Goal: Task Accomplishment & Management: Manage account settings

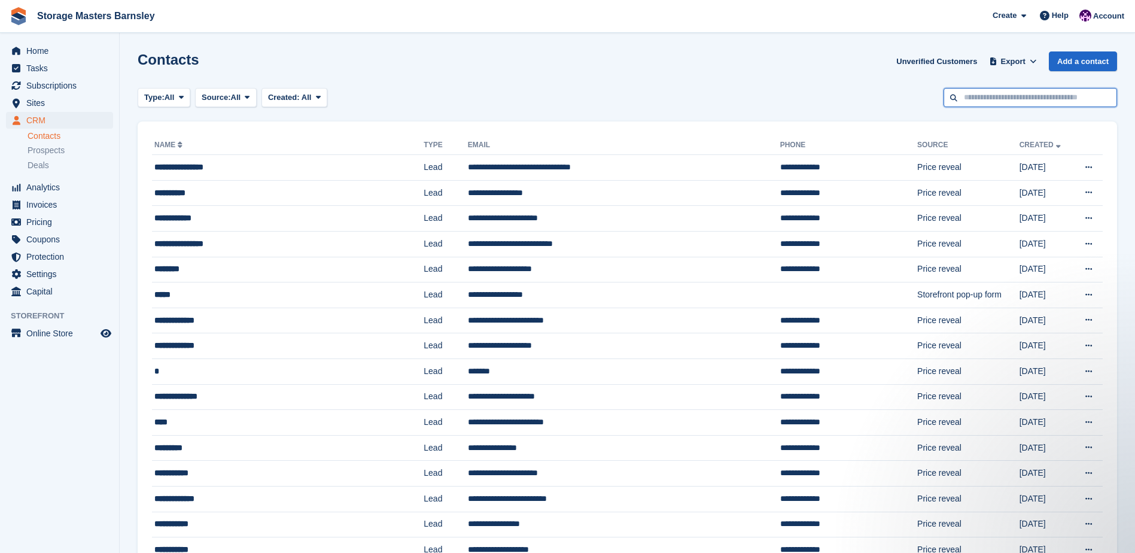
click at [991, 101] on input "text" at bounding box center [1031, 98] width 174 height 20
click at [1037, 92] on input "text" at bounding box center [1031, 98] width 174 height 20
type input "******"
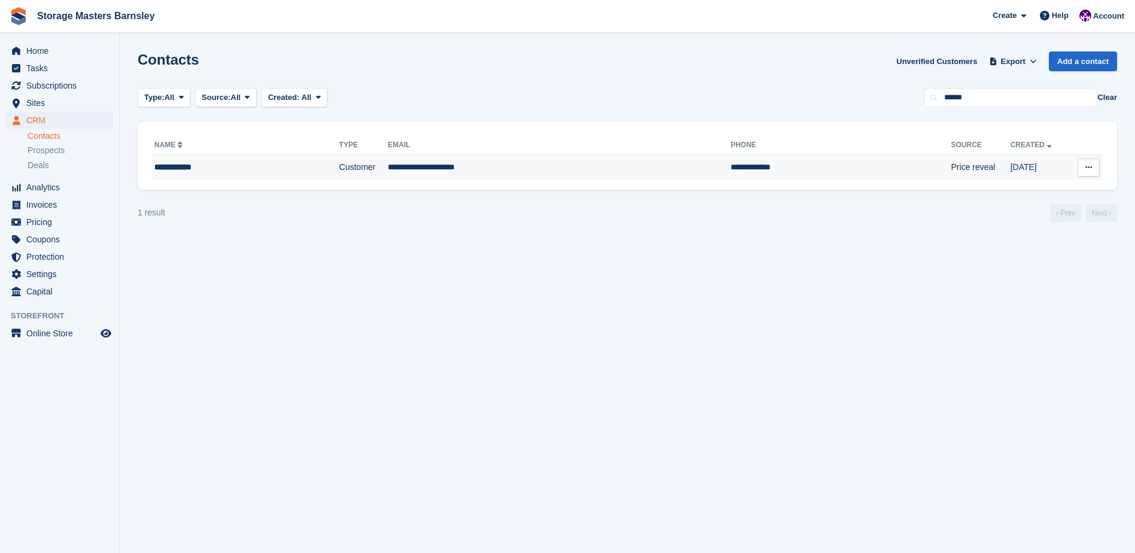
click at [439, 168] on td "**********" at bounding box center [559, 167] width 343 height 25
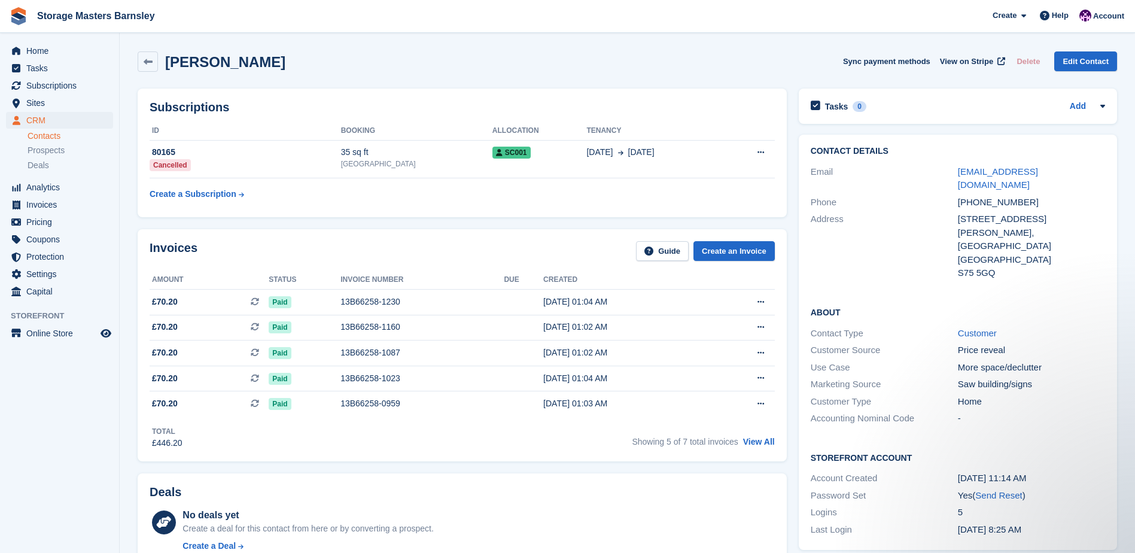
scroll to position [60, 0]
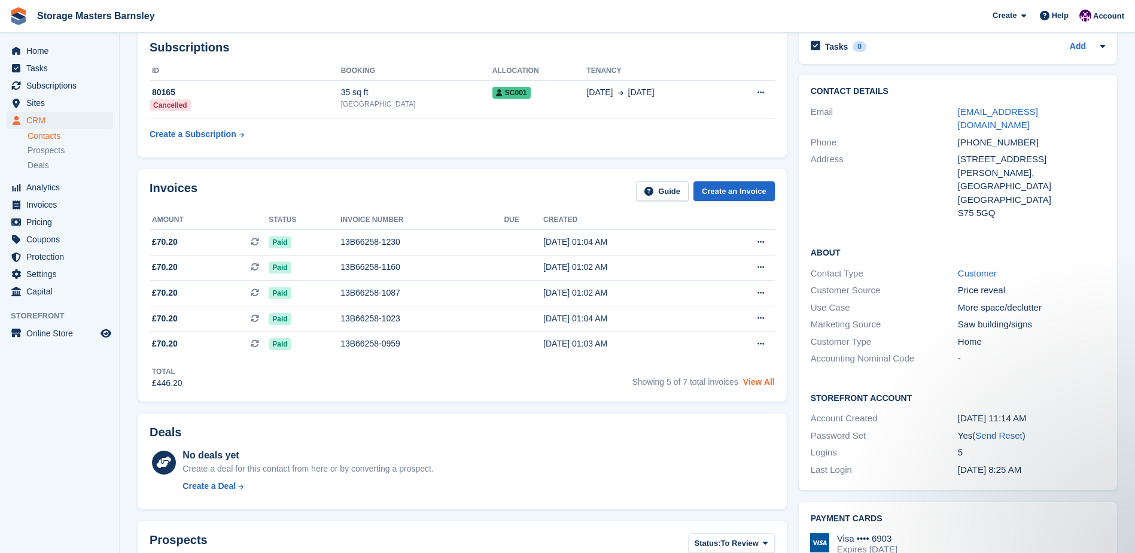
click at [760, 378] on link "View All" at bounding box center [759, 382] width 32 height 10
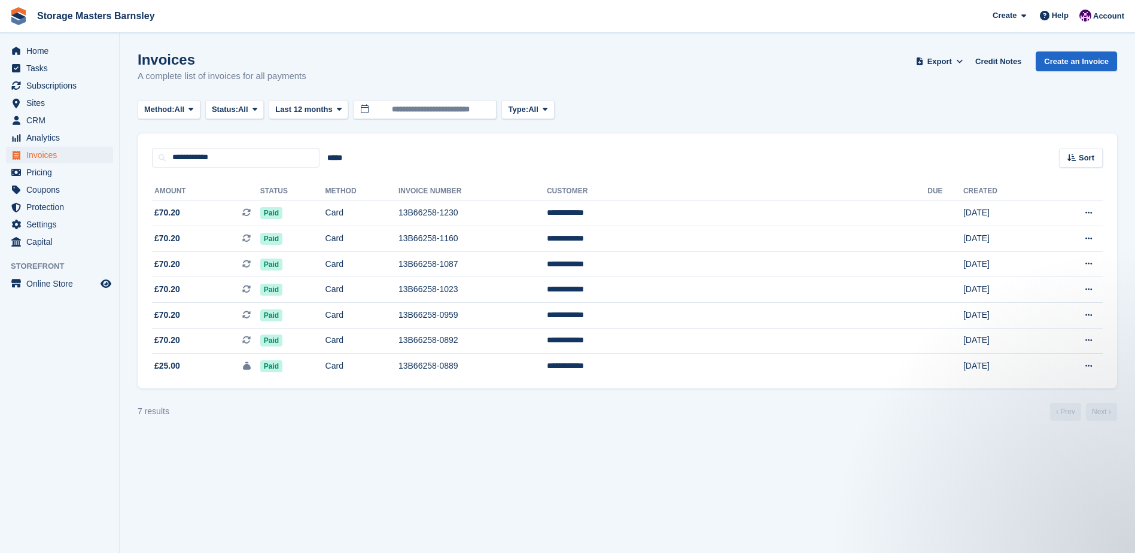
click at [568, 415] on div "7 results ‹ Prev Next ›" at bounding box center [628, 412] width 980 height 18
click at [631, 101] on div "Method: All All Bank Transfer Cash Cheque Debit/Credit Card Direct Debit SEPA D…" at bounding box center [628, 110] width 980 height 20
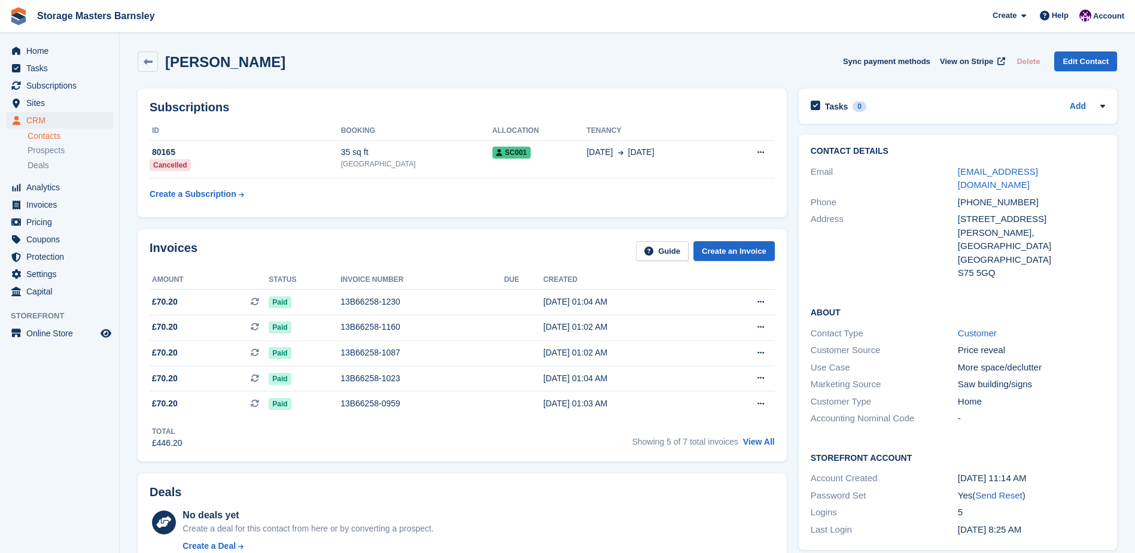
scroll to position [60, 0]
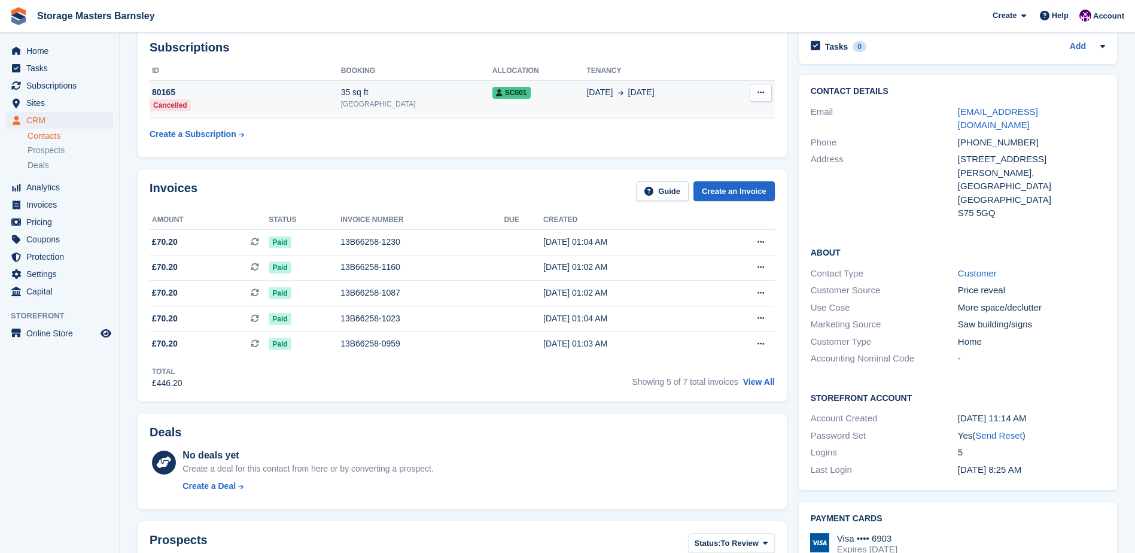
click at [761, 90] on icon at bounding box center [761, 93] width 7 height 8
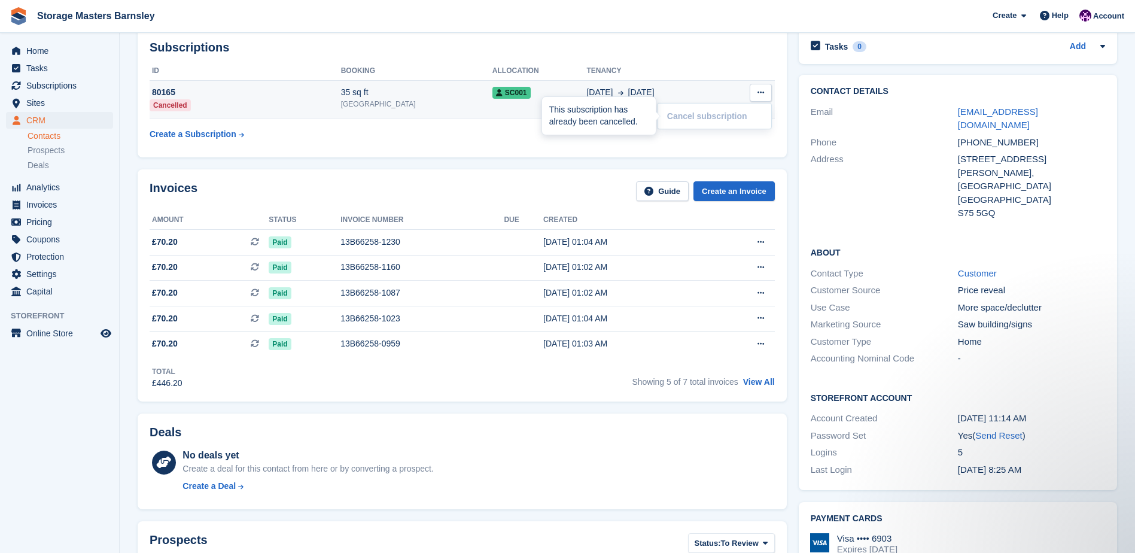
scroll to position [0, 0]
click at [531, 89] on span "SC001" at bounding box center [511, 93] width 38 height 12
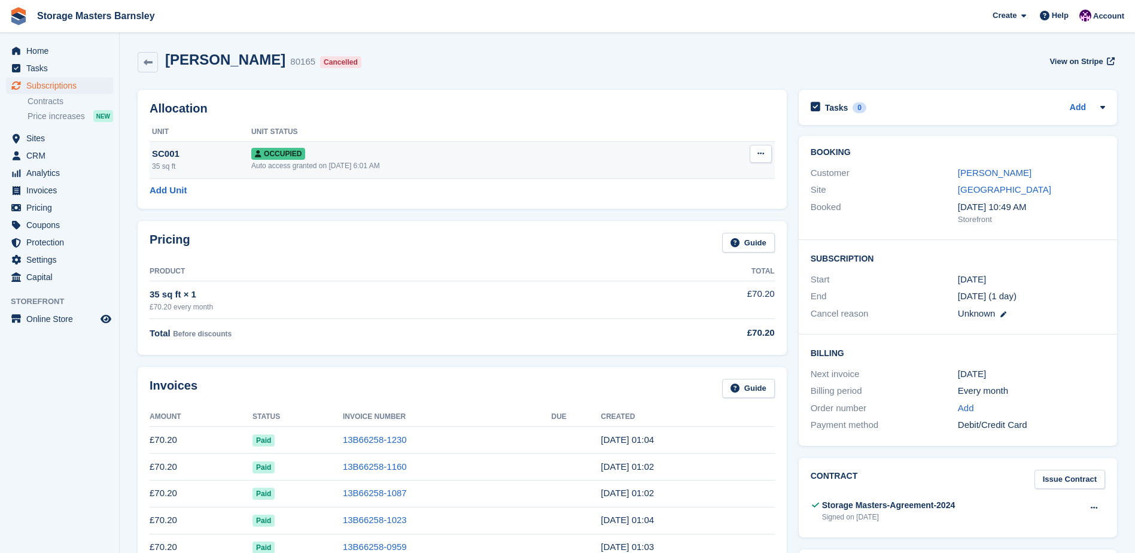
click at [758, 157] on icon at bounding box center [761, 154] width 7 height 8
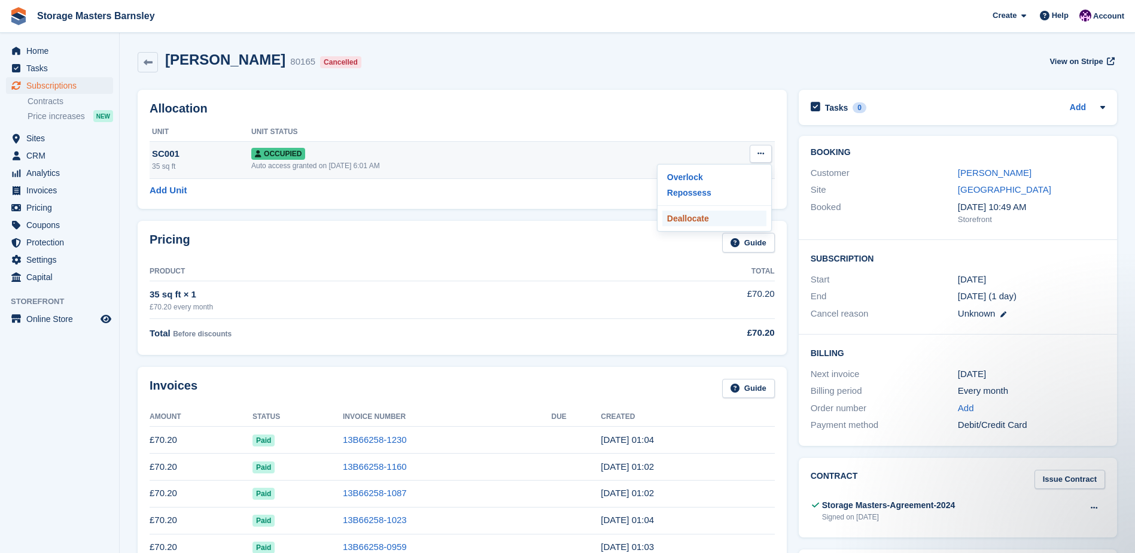
click at [694, 218] on p "Deallocate" at bounding box center [714, 219] width 104 height 16
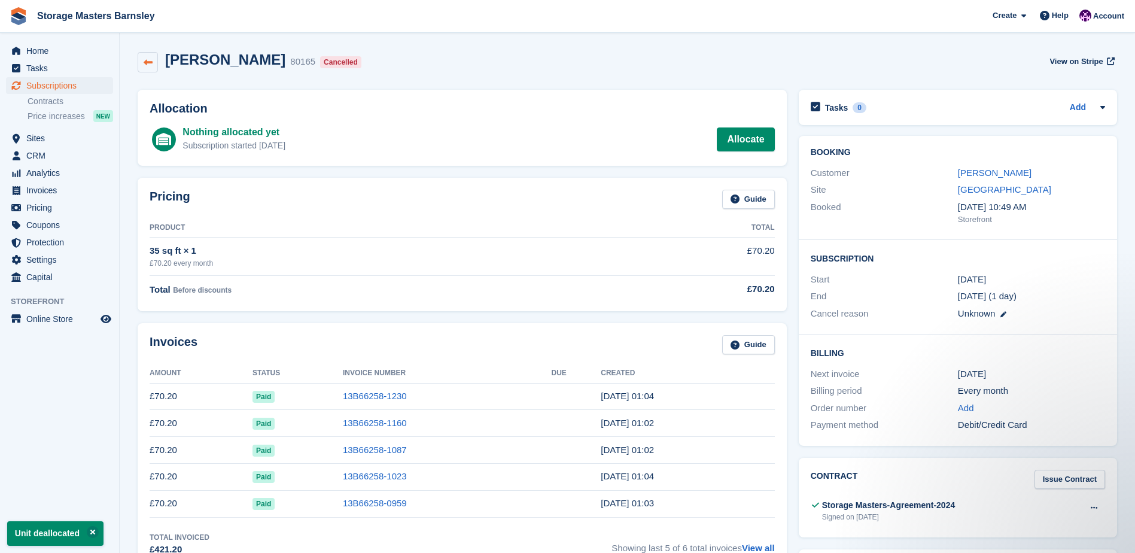
click at [153, 63] on link at bounding box center [148, 62] width 20 height 20
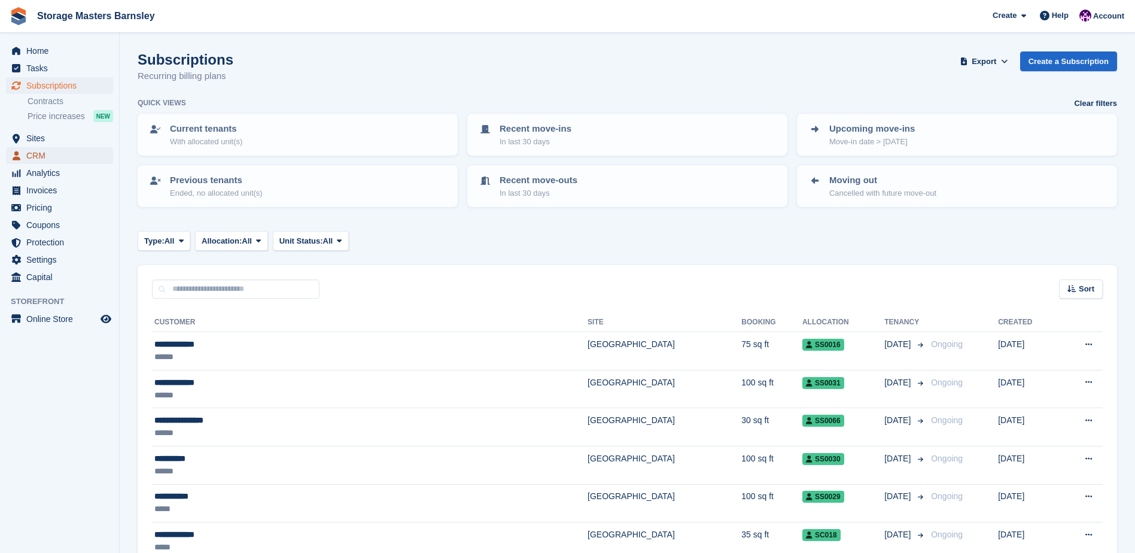
click at [36, 150] on span "CRM" at bounding box center [62, 155] width 72 height 17
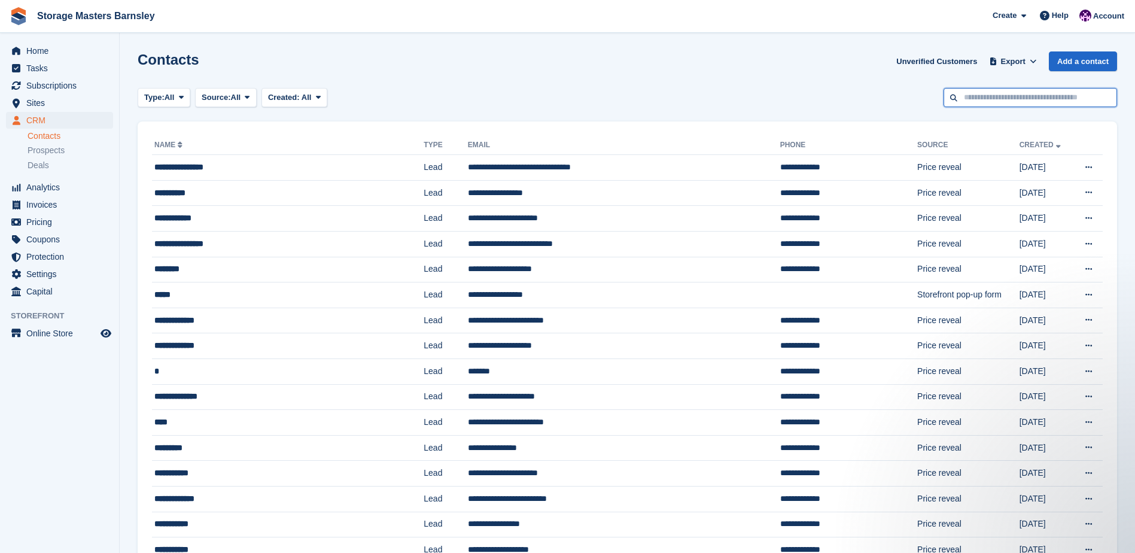
click at [989, 98] on input "text" at bounding box center [1031, 98] width 174 height 20
type input "****"
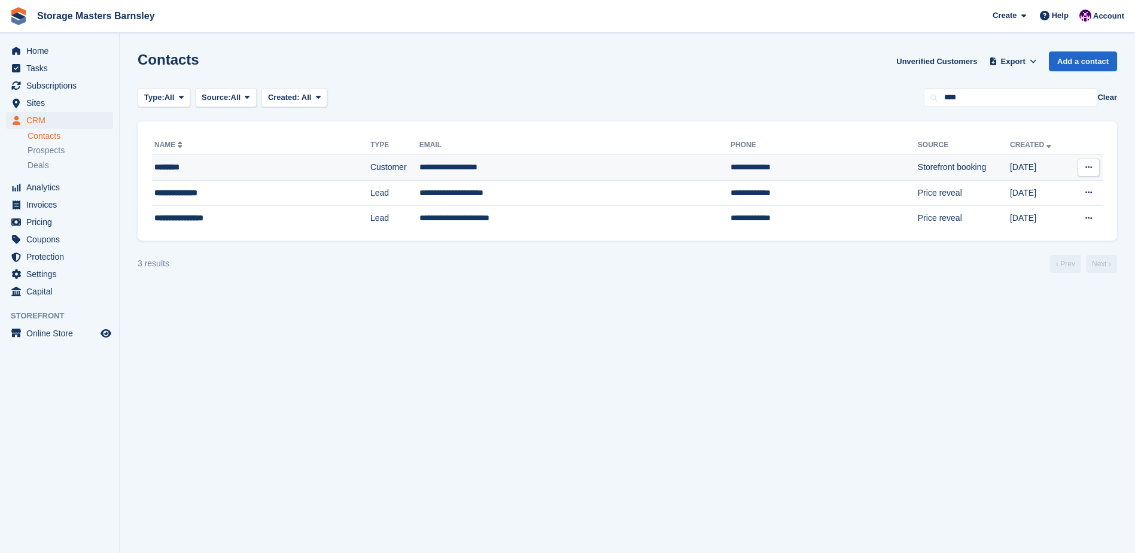
click at [242, 164] on div "********" at bounding box center [234, 167] width 160 height 13
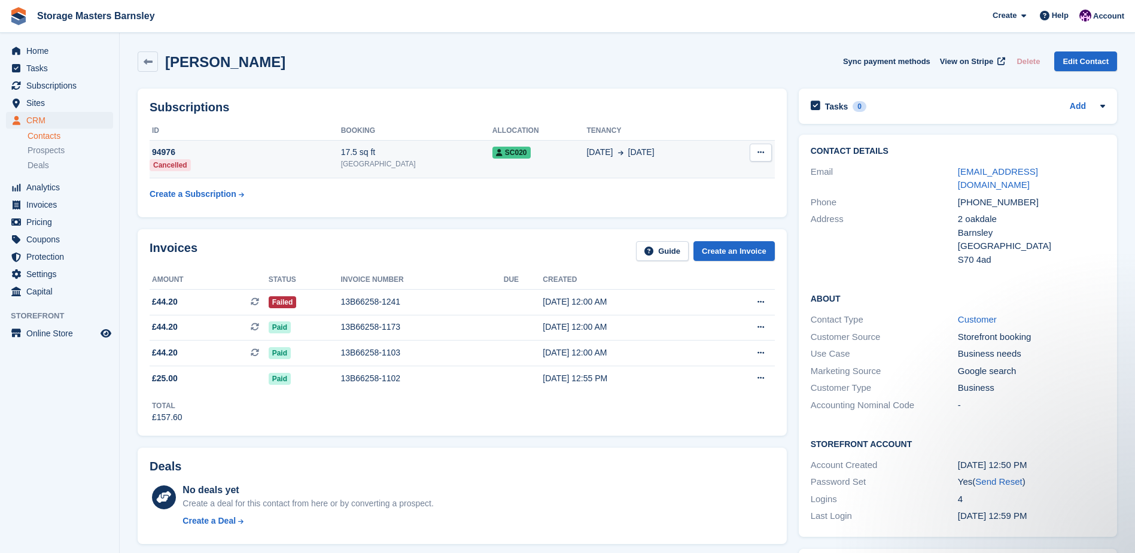
click at [758, 155] on icon at bounding box center [761, 152] width 7 height 8
click at [531, 155] on span "SC020" at bounding box center [511, 153] width 38 height 12
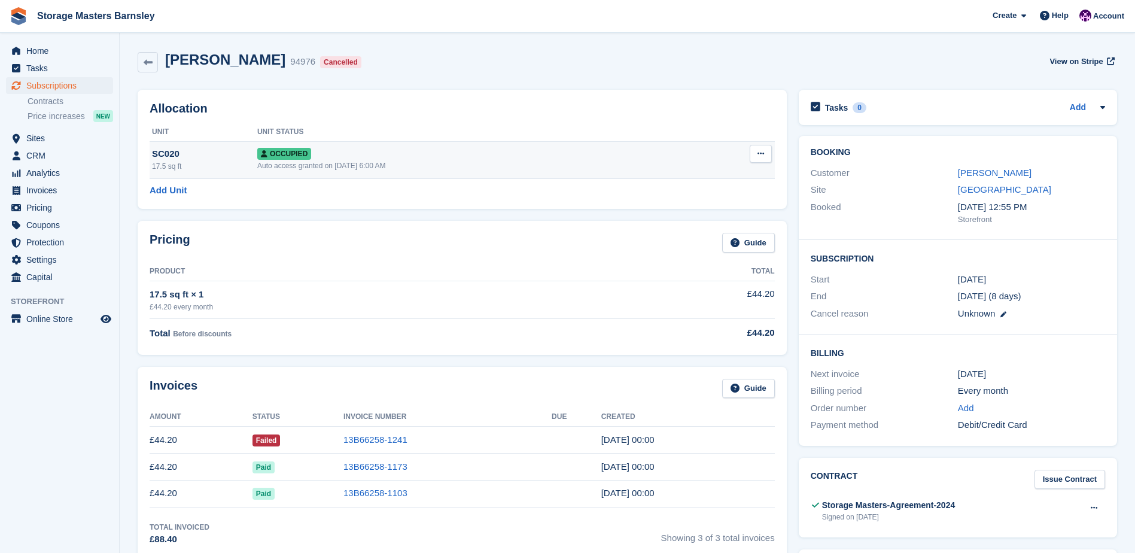
click at [758, 154] on icon at bounding box center [761, 154] width 7 height 8
click at [695, 214] on p "Deallocate" at bounding box center [714, 219] width 104 height 16
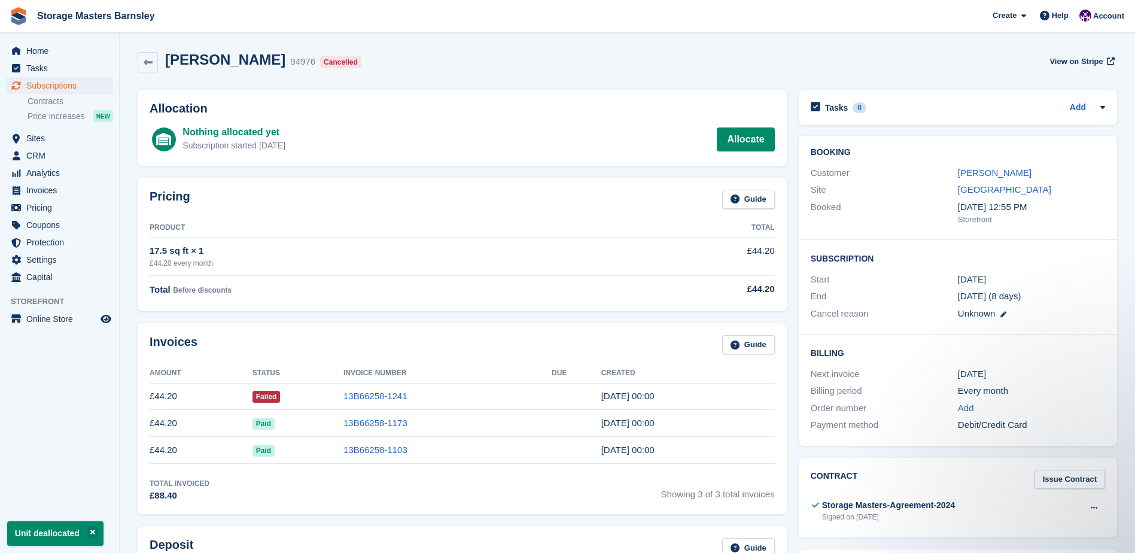
click at [537, 95] on div "Allocation Nothing allocated yet Subscription started [DATE] Allocate" at bounding box center [462, 128] width 649 height 76
click at [149, 61] on icon at bounding box center [148, 62] width 9 height 9
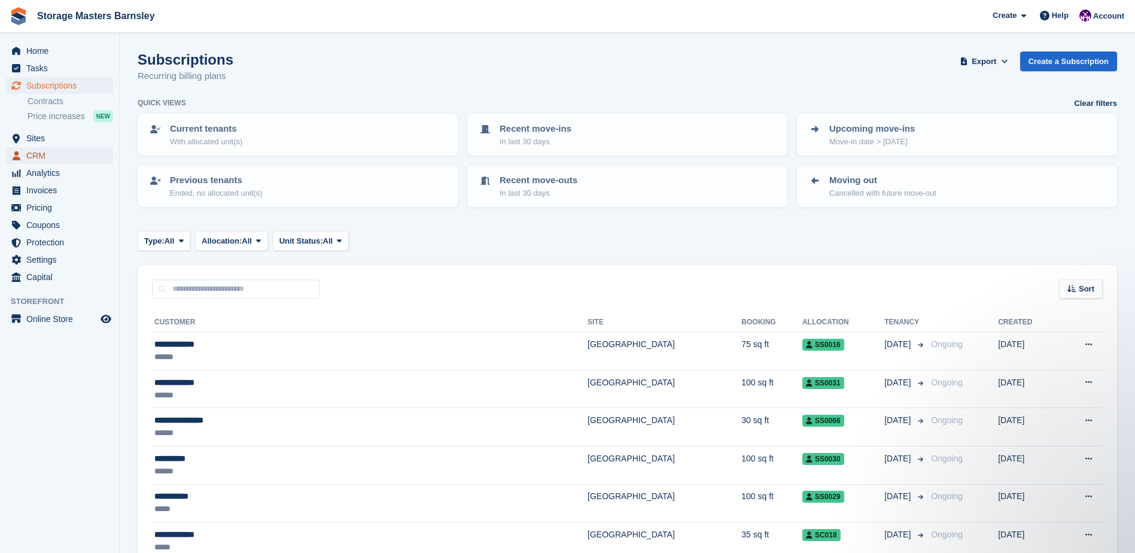
click at [65, 161] on span "CRM" at bounding box center [62, 155] width 72 height 17
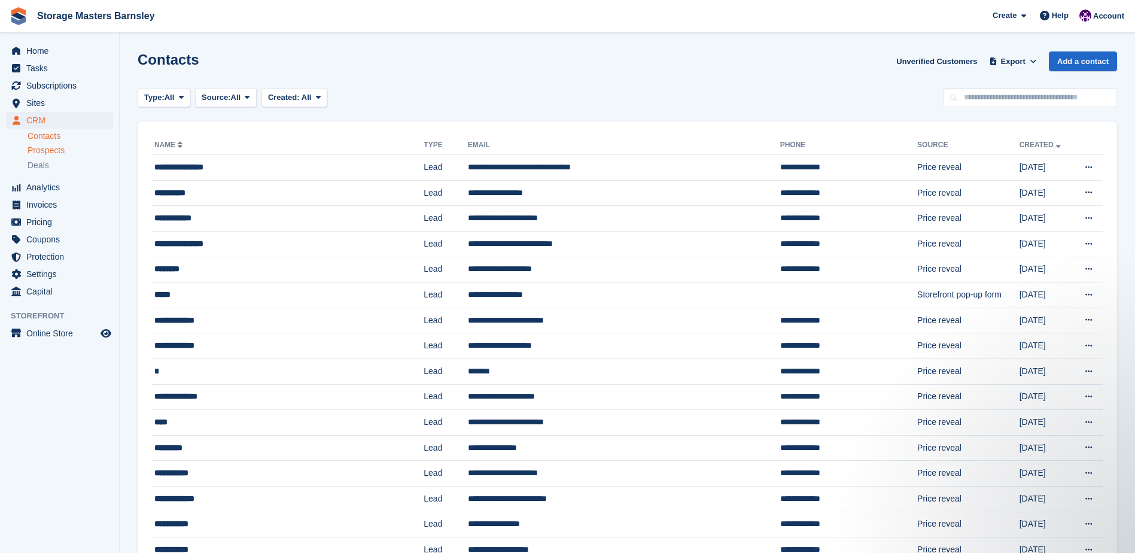
click at [62, 152] on span "Prospects" at bounding box center [46, 150] width 37 height 11
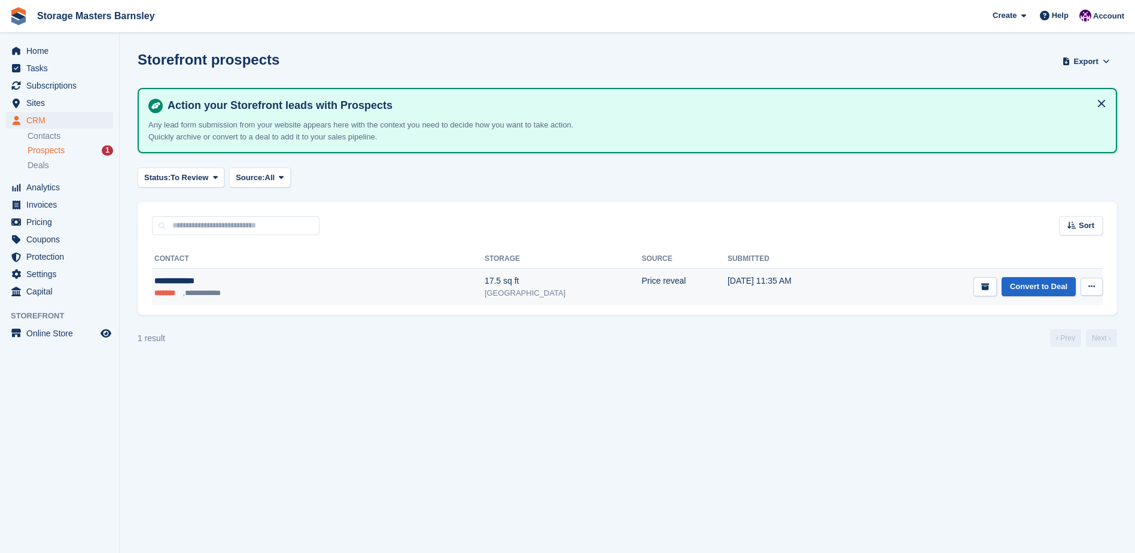
click at [485, 282] on div "17.5 sq ft" at bounding box center [563, 281] width 157 height 13
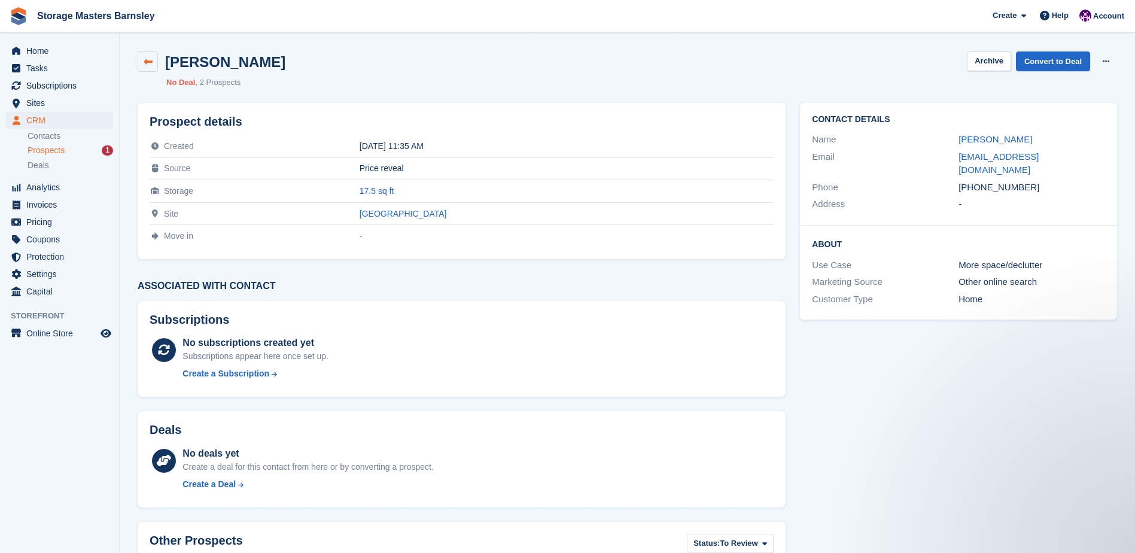
click at [141, 62] on link at bounding box center [148, 61] width 20 height 20
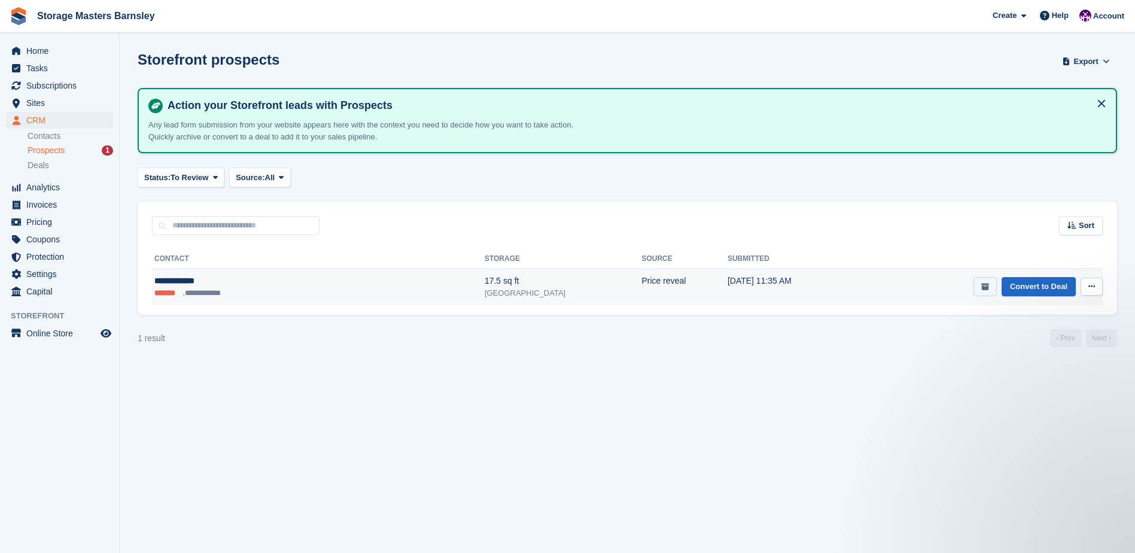
click at [987, 292] on button "submit" at bounding box center [985, 287] width 23 height 20
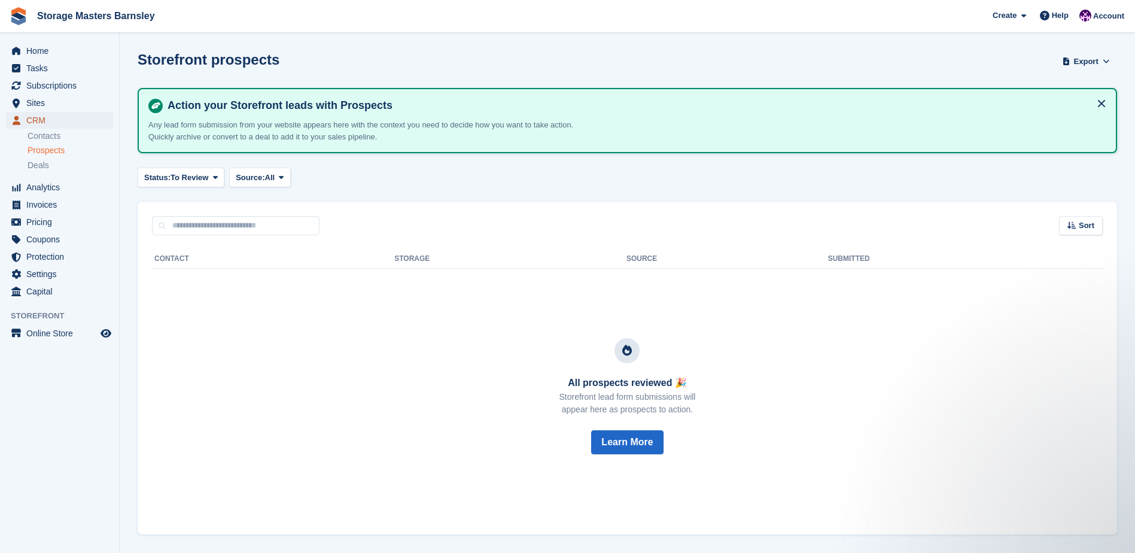
click at [56, 121] on span "CRM" at bounding box center [62, 120] width 72 height 17
